Goal: Use online tool/utility: Utilize a website feature to perform a specific function

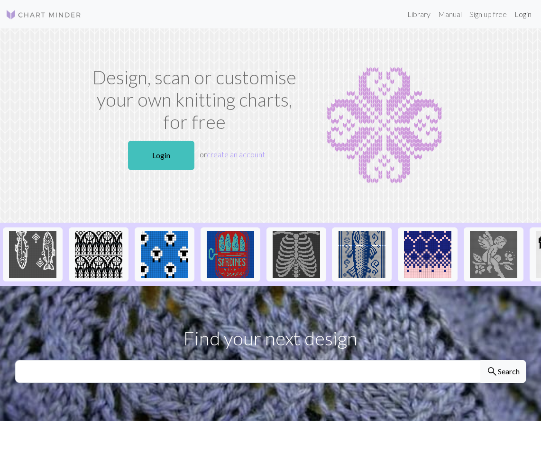
click at [519, 15] on link "Login" at bounding box center [522, 14] width 25 height 19
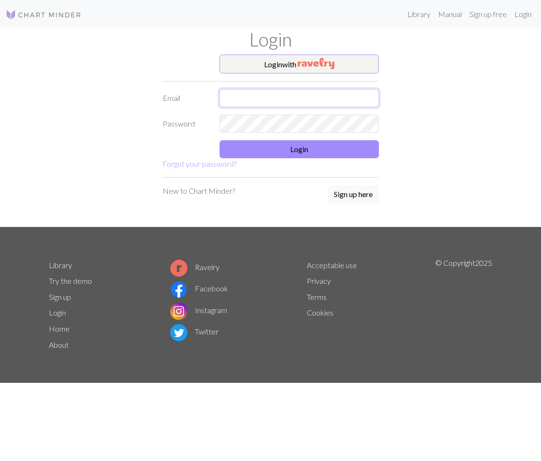
type input "happyhuggypuppy@gmail.com"
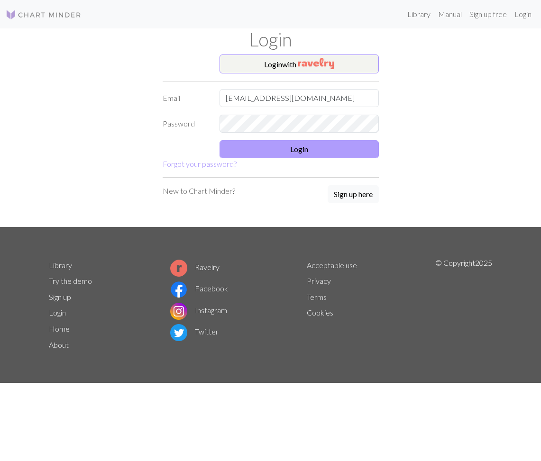
click at [249, 148] on button "Login" at bounding box center [298, 149] width 159 height 18
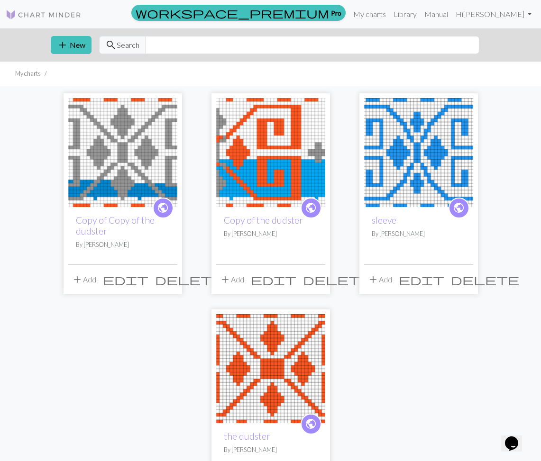
click at [298, 157] on img at bounding box center [270, 152] width 109 height 109
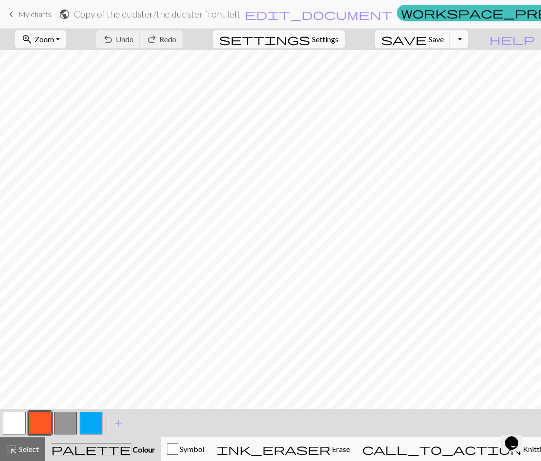
click at [96, 425] on button "button" at bounding box center [91, 423] width 23 height 23
click at [426, 44] on span "save" at bounding box center [403, 39] width 45 height 13
click at [426, 41] on span "save" at bounding box center [403, 39] width 45 height 13
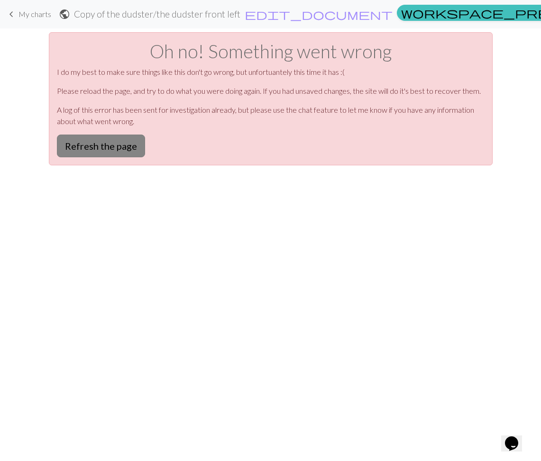
click at [108, 150] on button "Refresh the page" at bounding box center [101, 146] width 88 height 23
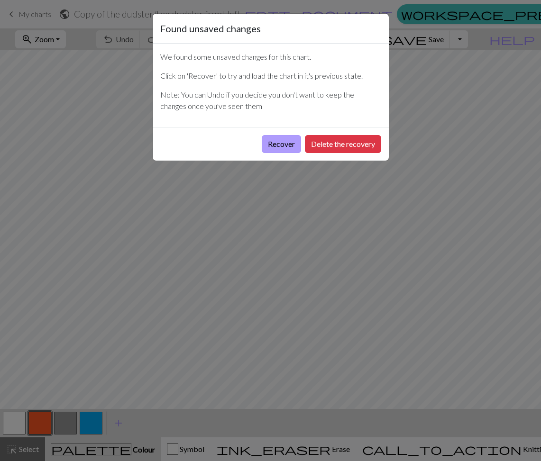
click at [277, 144] on button "Recover" at bounding box center [281, 144] width 39 height 18
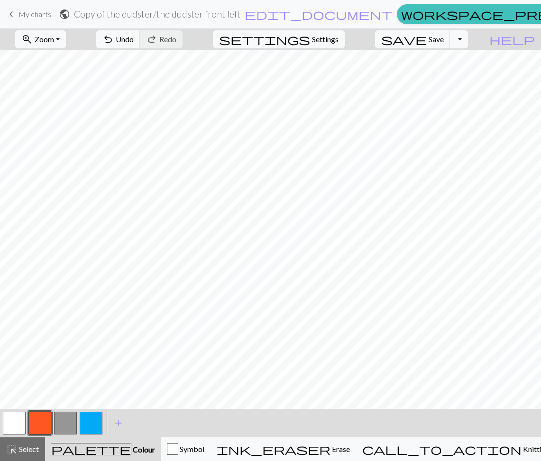
click at [37, 423] on button "button" at bounding box center [39, 423] width 23 height 23
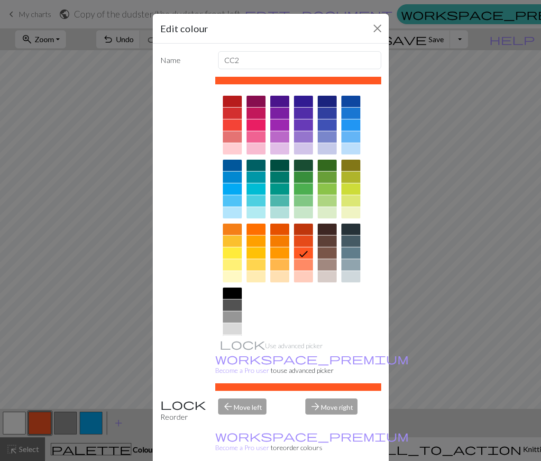
click at [85, 151] on div "Edit colour Name CC2 Use advanced picker workspace_premium Become a Pro user to…" at bounding box center [270, 230] width 541 height 461
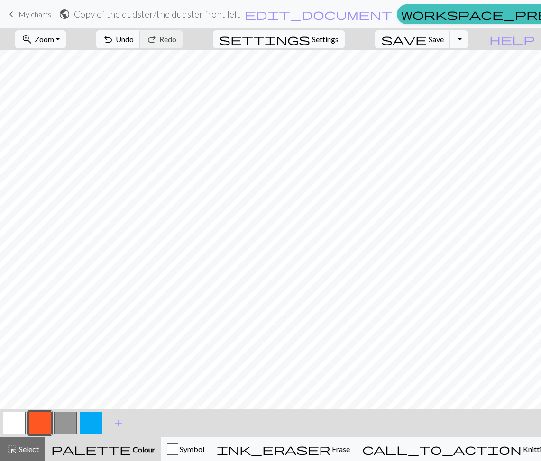
click at [83, 419] on button "button" at bounding box center [91, 423] width 23 height 23
